Goal: Find specific page/section: Find specific page/section

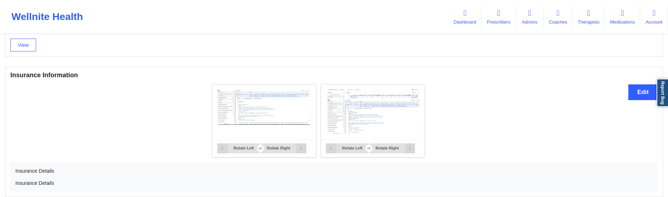
scroll to position [537, 0]
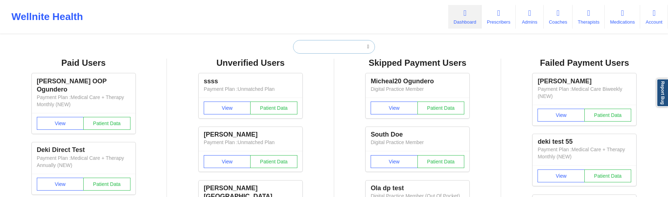
click at [310, 51] on input "text" at bounding box center [334, 47] width 82 height 14
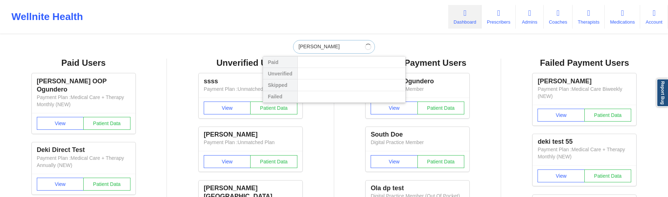
type input "ola insurance"
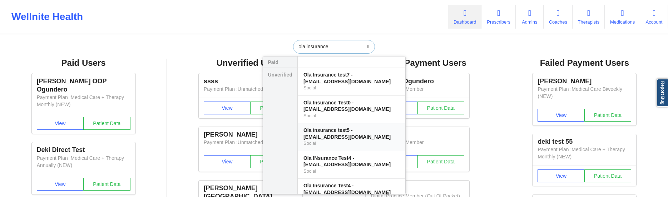
click at [349, 135] on div "Ola insurance test5 - [EMAIL_ADDRESS][DOMAIN_NAME]" at bounding box center [352, 133] width 96 height 13
